Goal: Navigation & Orientation: Find specific page/section

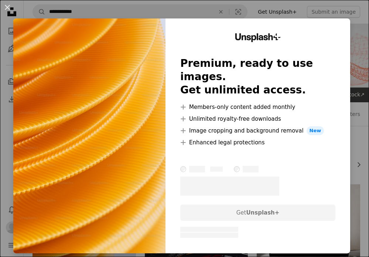
scroll to position [64, 0]
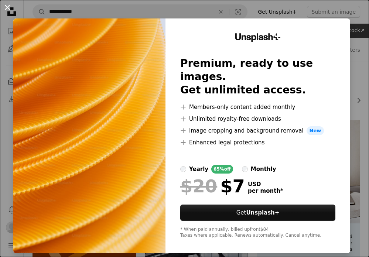
click at [7, 4] on button "An X shape" at bounding box center [7, 7] width 9 height 9
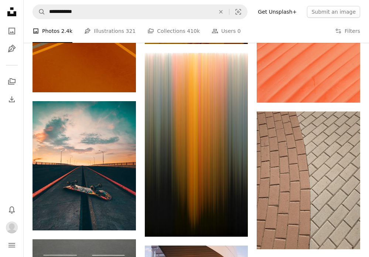
scroll to position [508, 0]
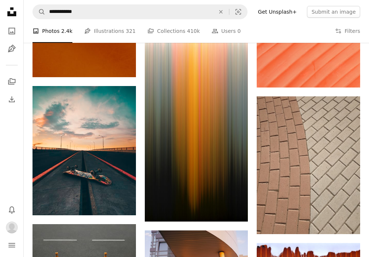
click at [285, 13] on link "Get Unsplash+" at bounding box center [278, 12] width 48 height 12
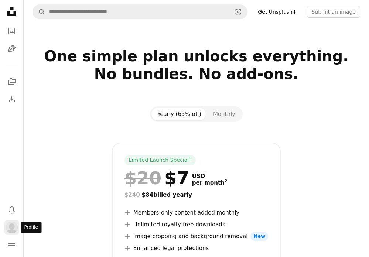
click at [9, 229] on img "Profile" at bounding box center [12, 228] width 12 height 12
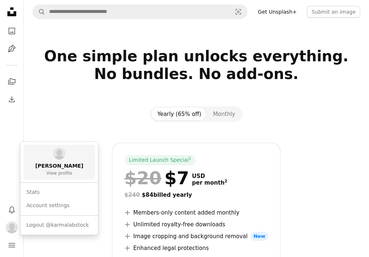
click at [72, 172] on link "[PERSON_NAME] View profile" at bounding box center [60, 162] width 72 height 35
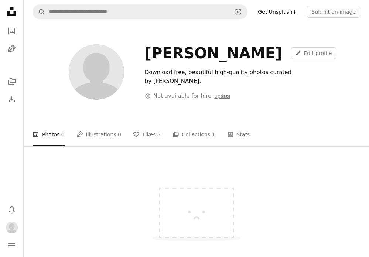
click at [11, 8] on icon at bounding box center [11, 11] width 9 height 9
